Goal: Task Accomplishment & Management: Use online tool/utility

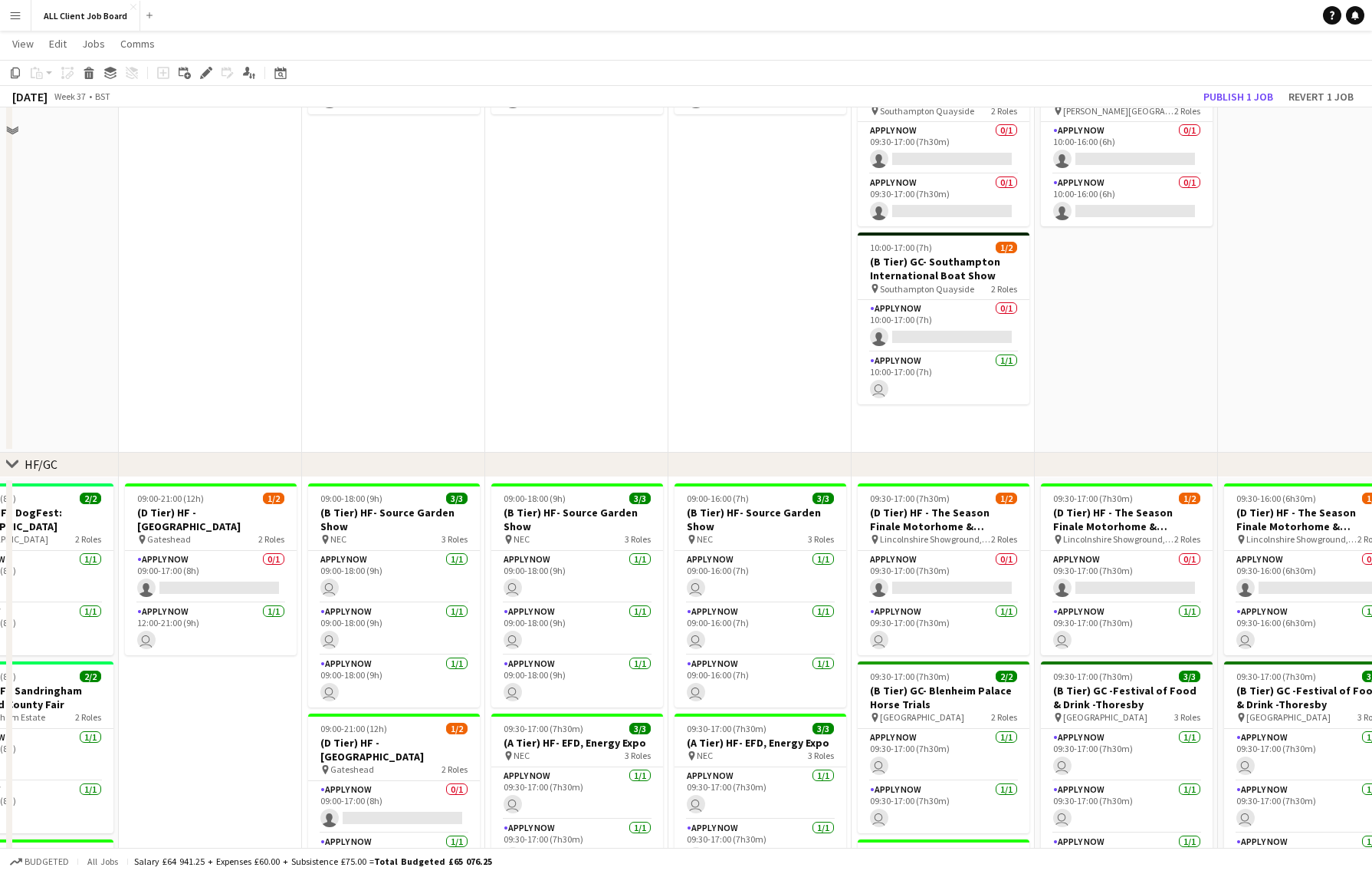
scroll to position [1145, 0]
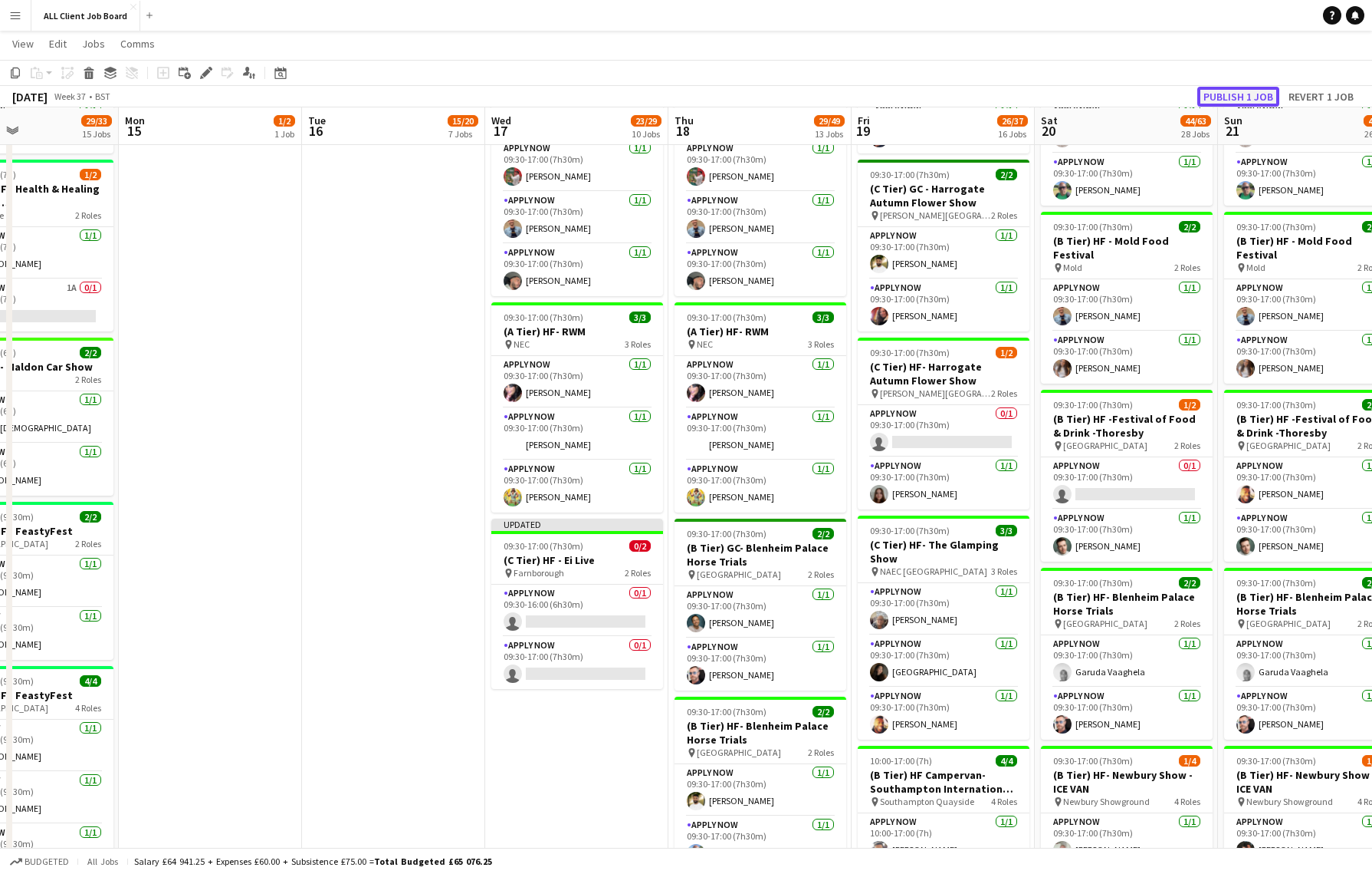
click at [1239, 94] on button "Publish 1 job" at bounding box center [1239, 97] width 82 height 20
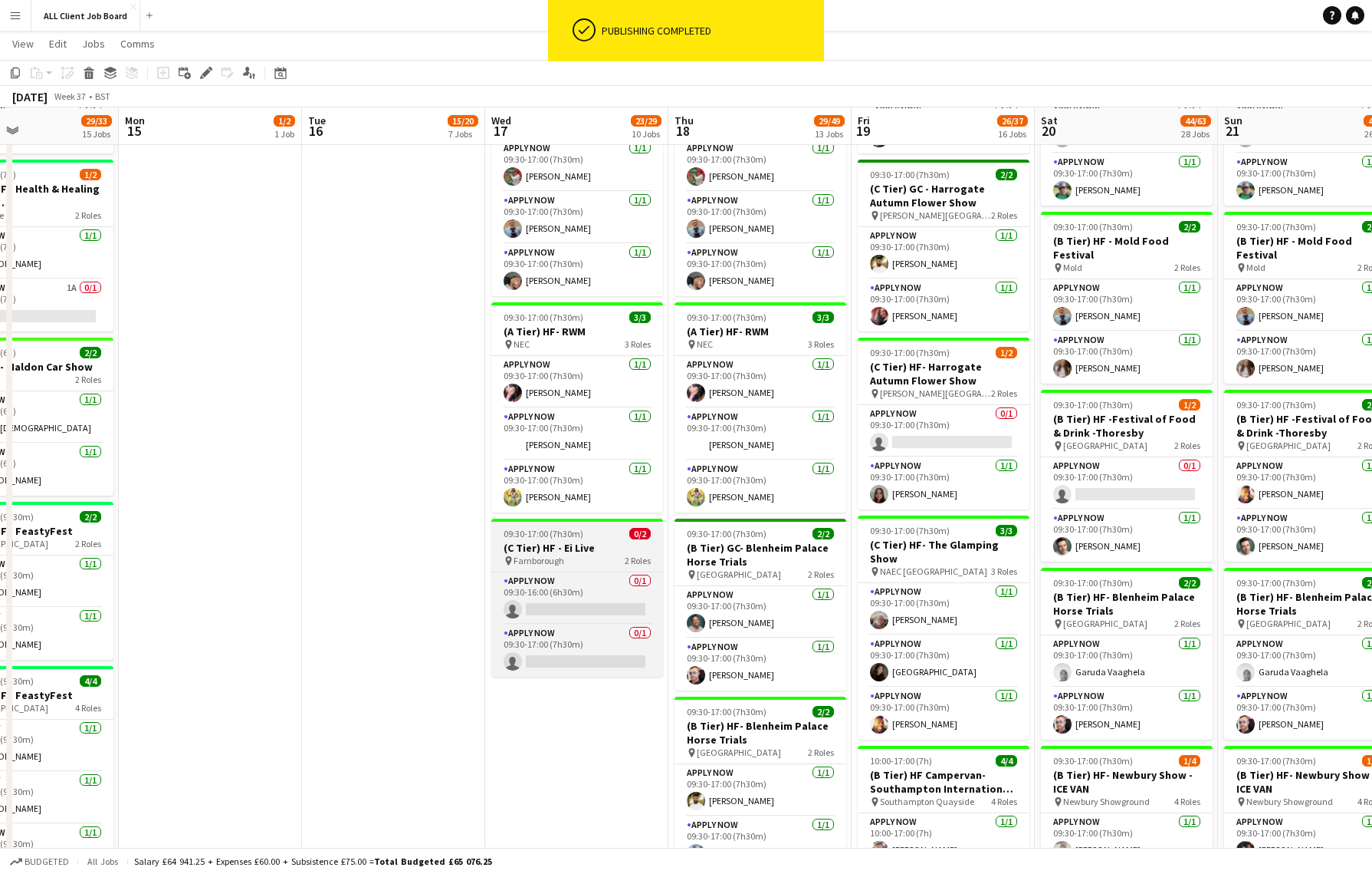
click at [595, 541] on h3 "(C Tier) HF - Ei Live" at bounding box center [577, 548] width 172 height 14
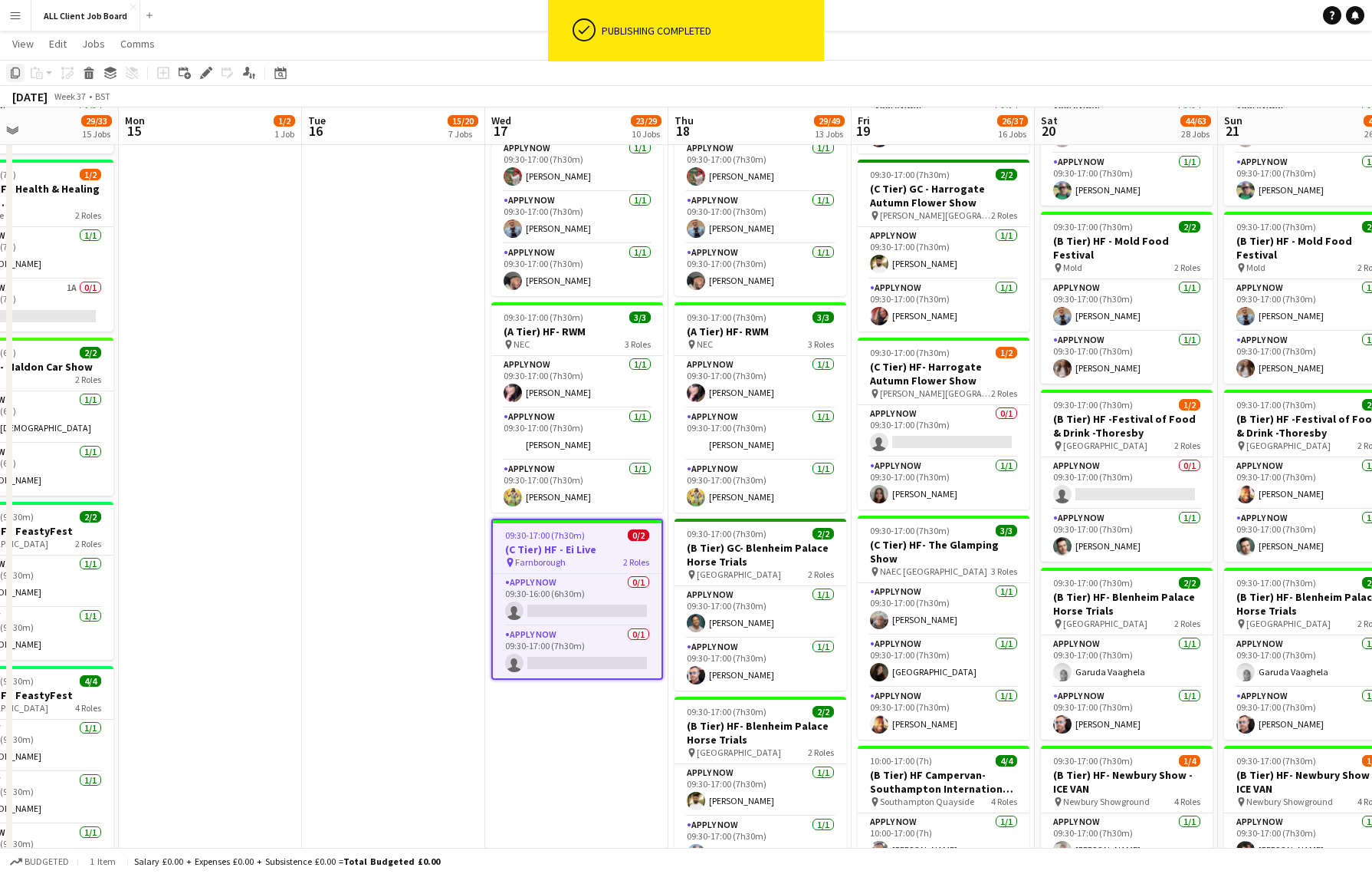
click at [14, 71] on icon "Copy" at bounding box center [15, 73] width 13 height 13
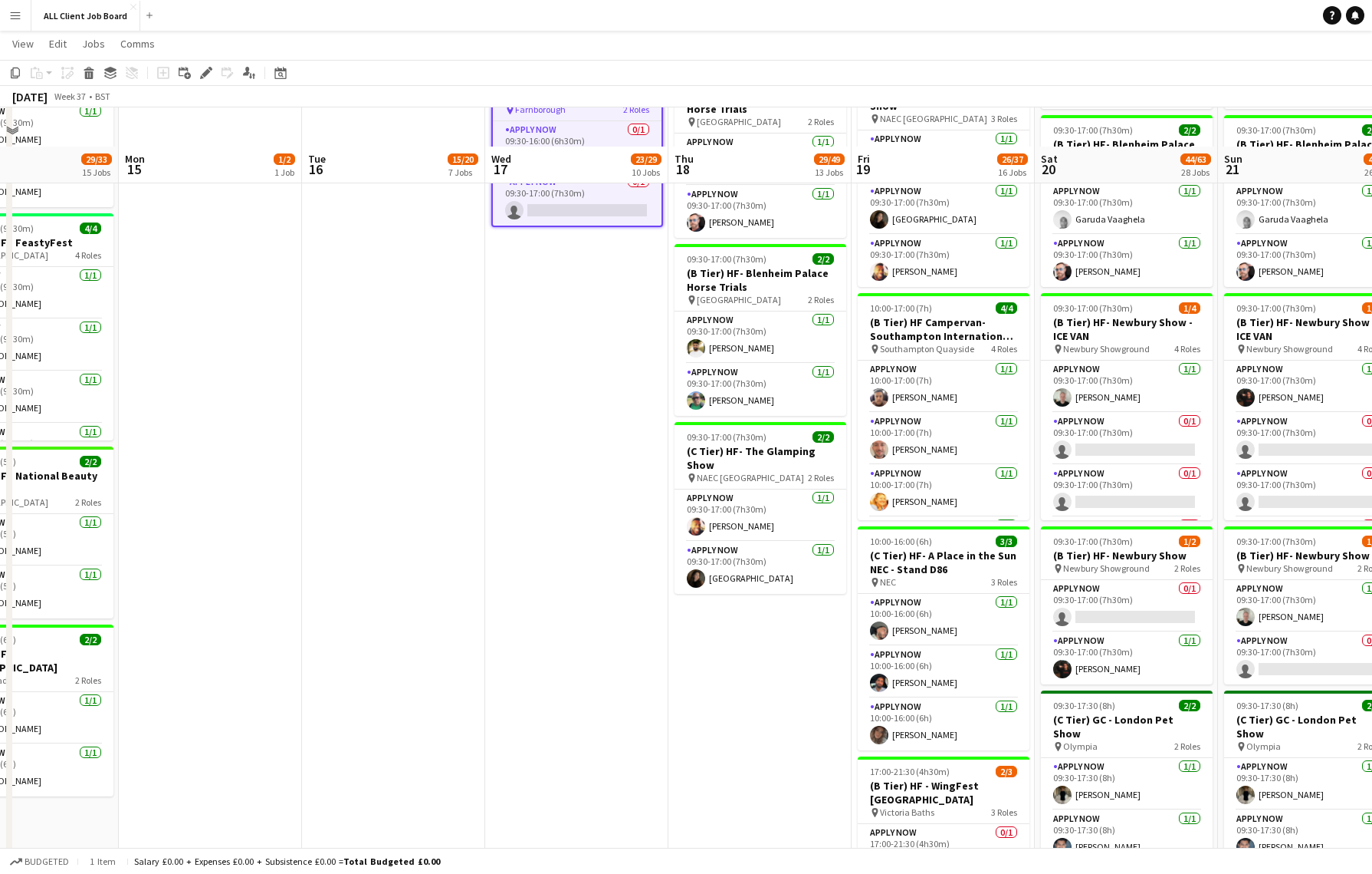
scroll to position [1646, 0]
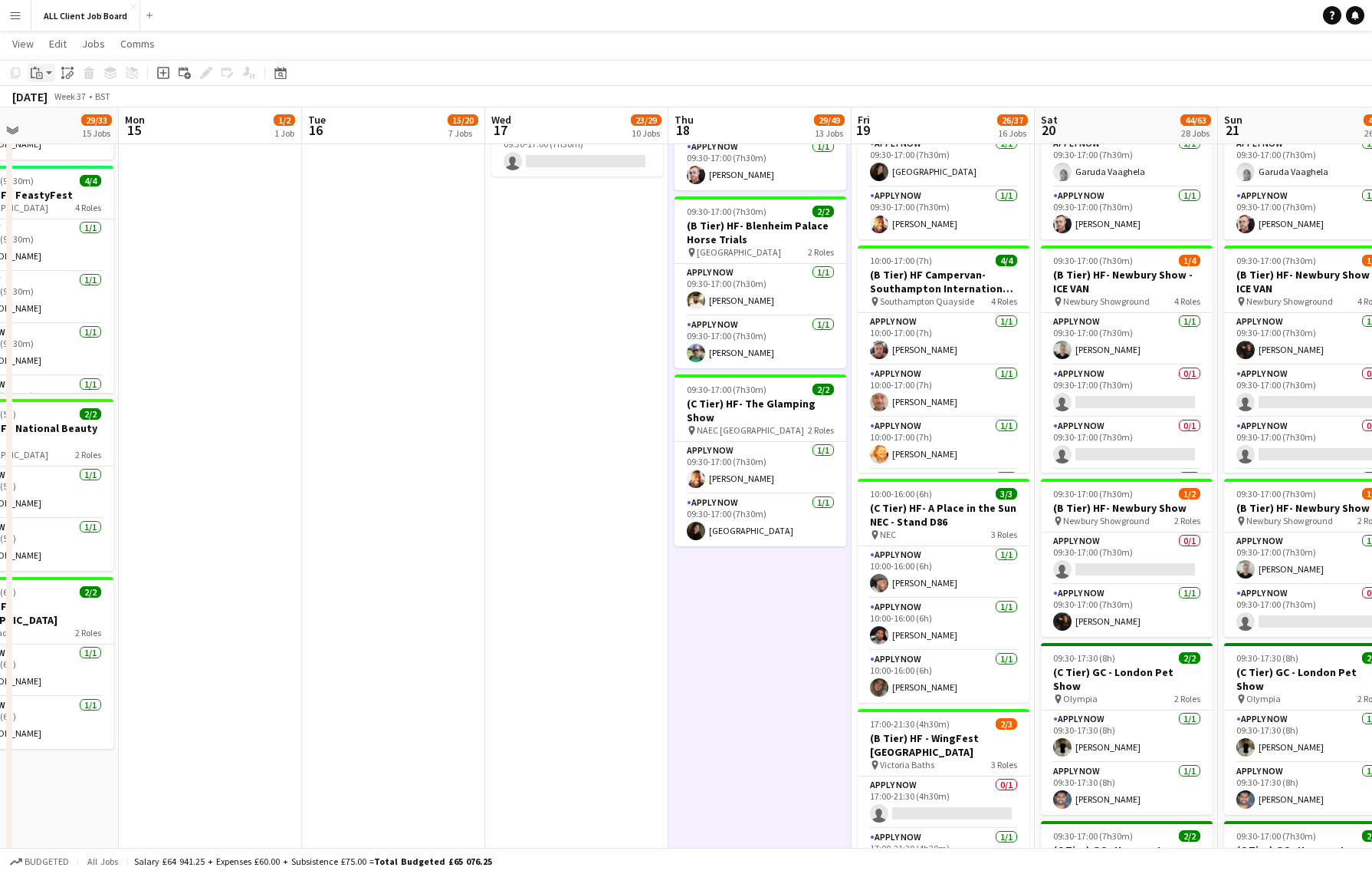
click at [37, 72] on icon at bounding box center [40, 75] width 7 height 7
click at [95, 128] on link "Paste with crew Command Shift V" at bounding box center [101, 128] width 121 height 14
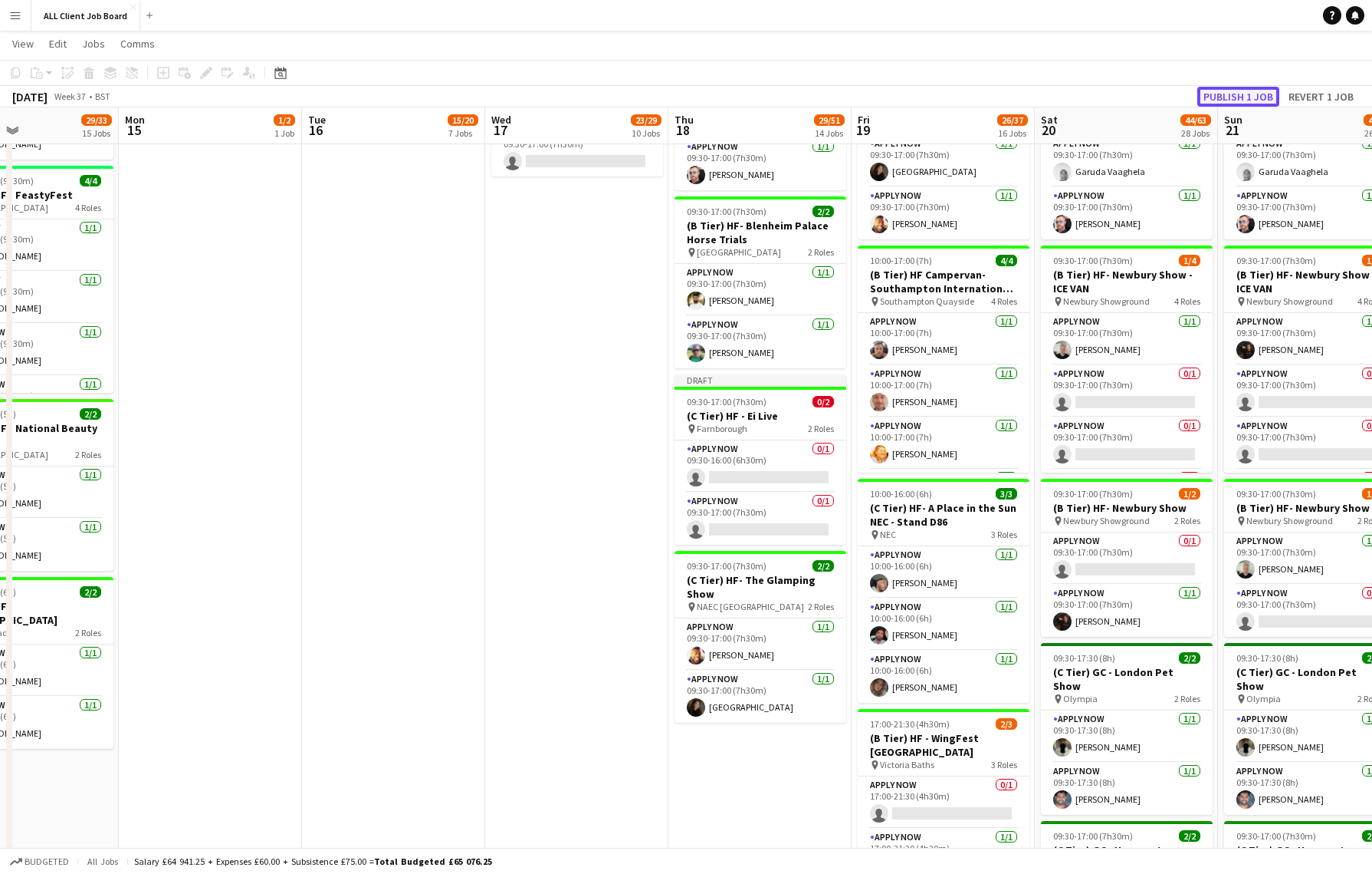
click at [1255, 96] on button "Publish 1 job" at bounding box center [1239, 97] width 82 height 20
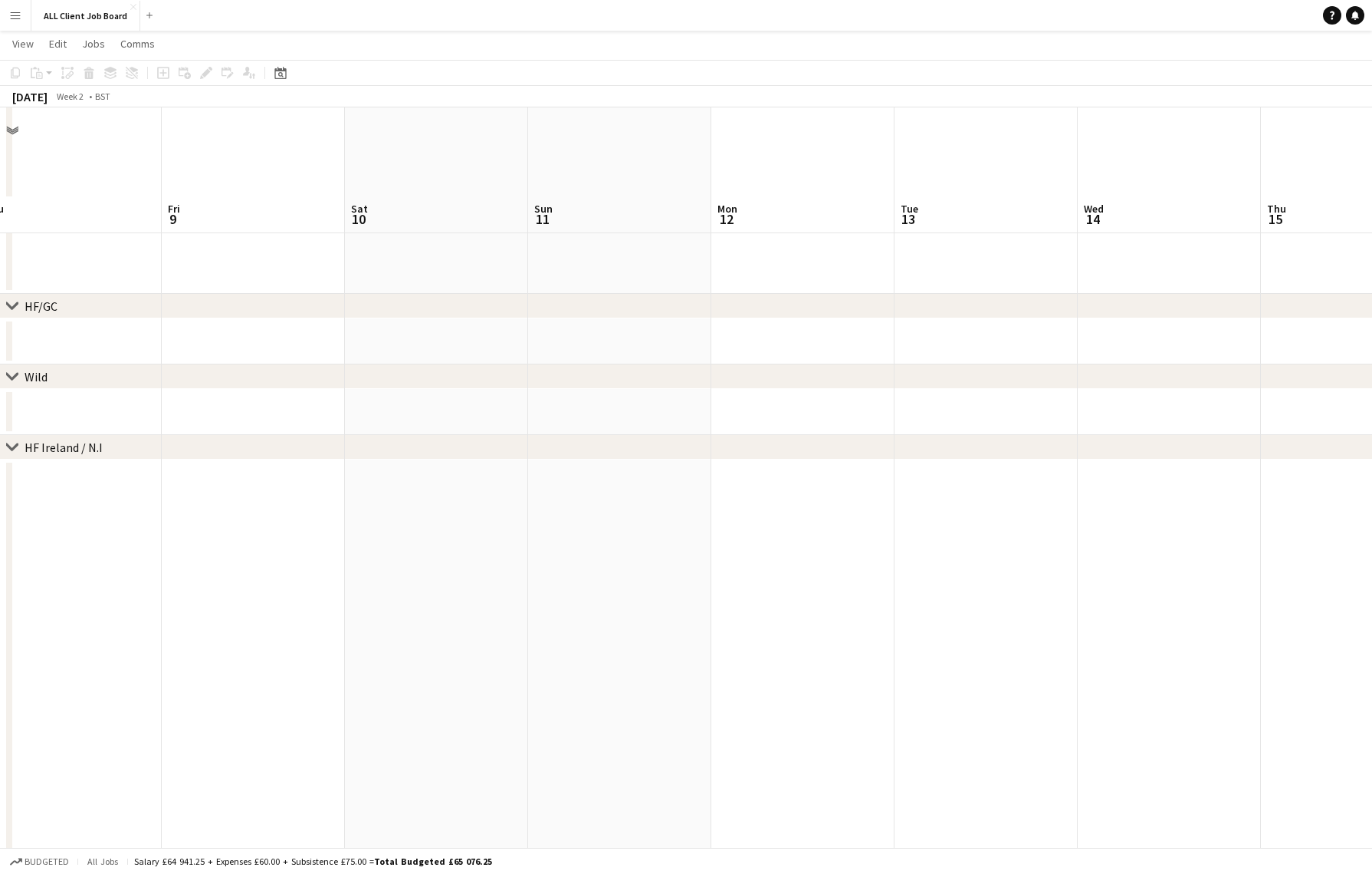
scroll to position [4342, 0]
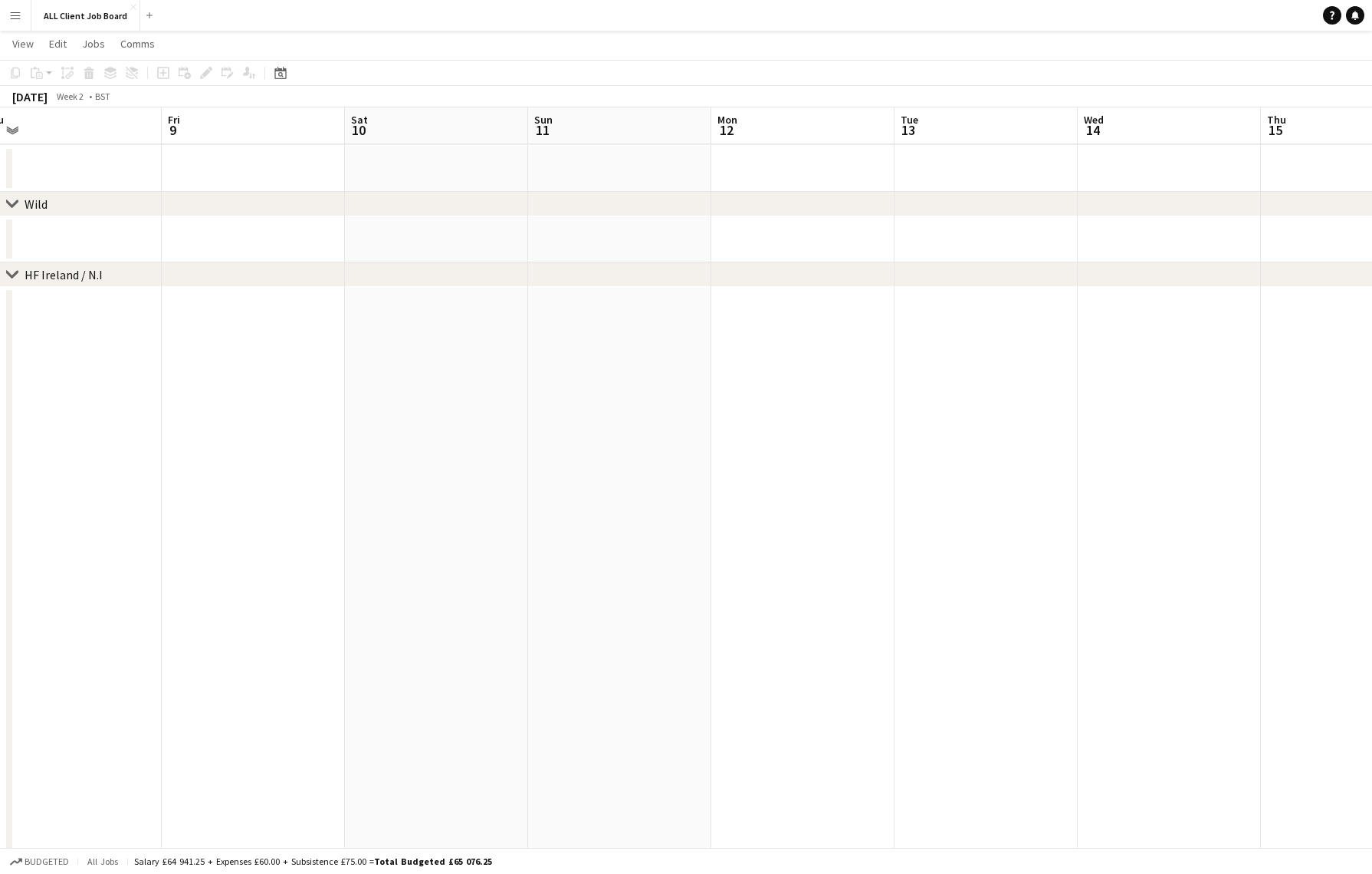
click at [269, 363] on app-date-cell at bounding box center [253, 764] width 183 height 956
